Goal: Information Seeking & Learning: Learn about a topic

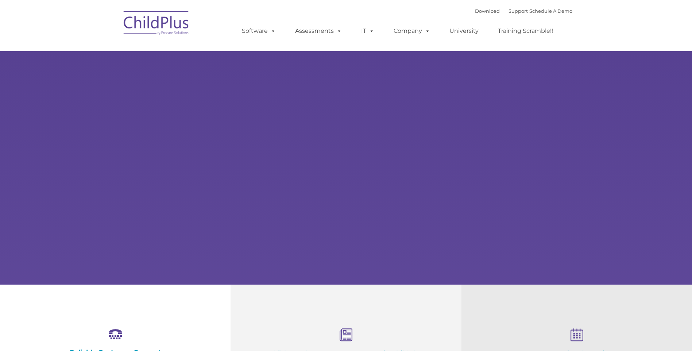
select select "MEDIUM"
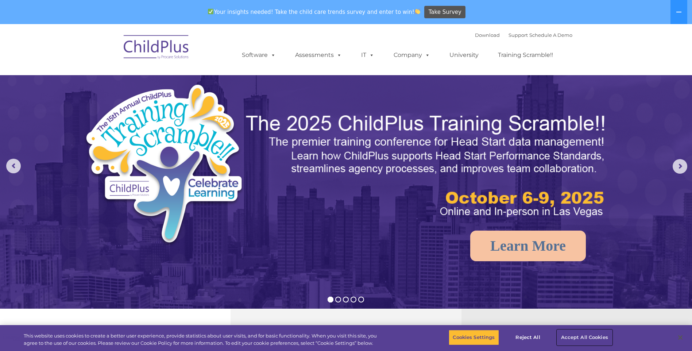
drag, startPoint x: 591, startPoint y: 336, endPoint x: 582, endPoint y: 332, distance: 9.6
click at [591, 336] on button "Accept All Cookies" at bounding box center [584, 337] width 55 height 15
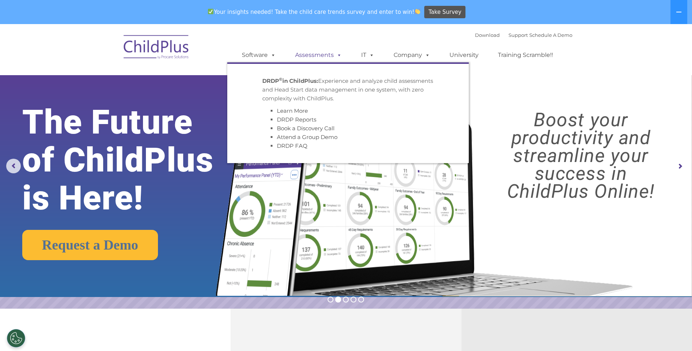
click at [328, 57] on link "Assessments" at bounding box center [318, 55] width 61 height 15
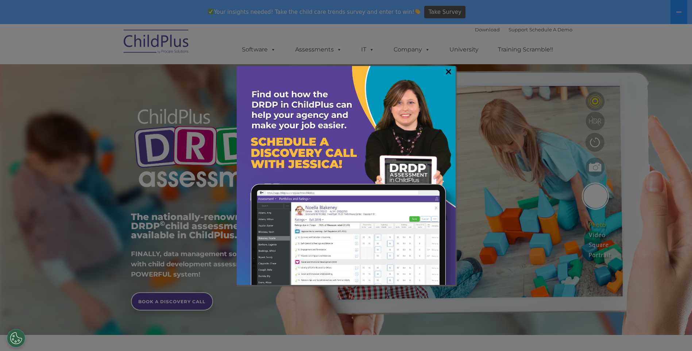
click at [448, 68] on link "×" at bounding box center [448, 71] width 8 height 7
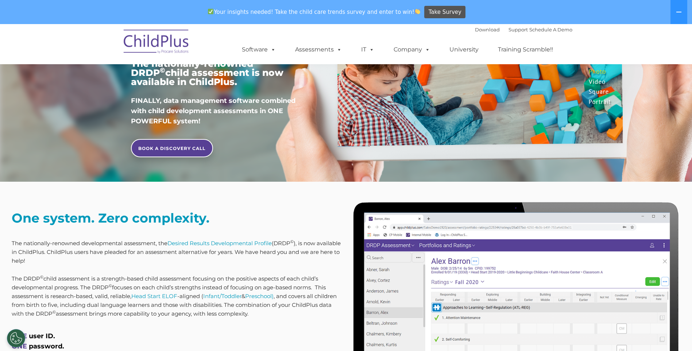
scroll to position [152, 0]
